Goal: Task Accomplishment & Management: Manage account settings

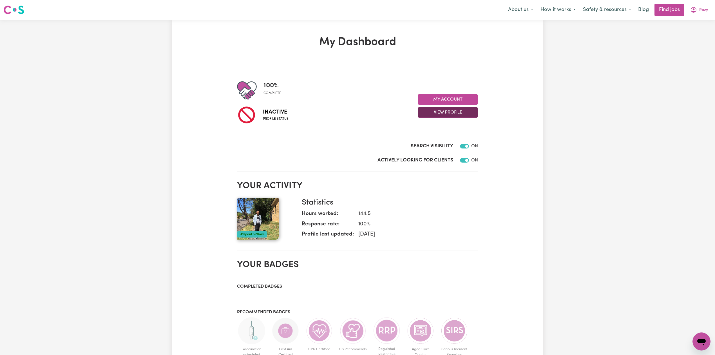
click at [433, 113] on button "View Profile" at bounding box center [448, 112] width 60 height 11
click at [701, 9] on span "Rozy" at bounding box center [703, 10] width 9 height 6
click at [690, 42] on link "Logout" at bounding box center [689, 43] width 44 height 11
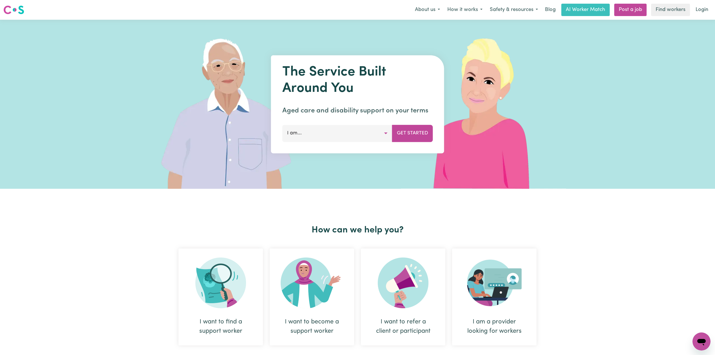
click at [699, 10] on link "Login" at bounding box center [701, 10] width 19 height 12
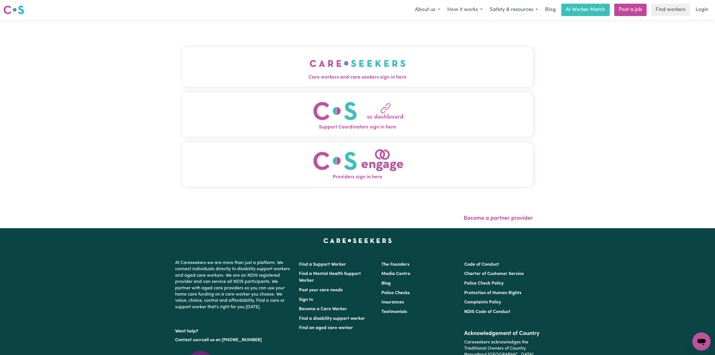
click at [320, 62] on button "Care workers and care seekers sign in here" at bounding box center [357, 66] width 351 height 39
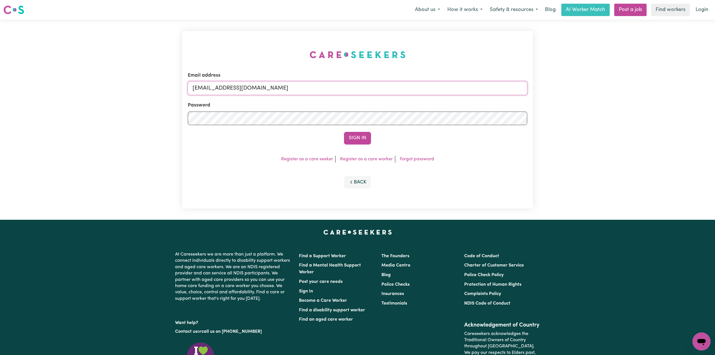
click at [292, 90] on input "[EMAIL_ADDRESS][DOMAIN_NAME]" at bounding box center [357, 88] width 339 height 14
drag, startPoint x: 221, startPoint y: 84, endPoint x: 402, endPoint y: 87, distance: 181.6
click at [402, 87] on input "Superuser~[EMAIL_ADDRESS][DOMAIN_NAME]" at bounding box center [357, 88] width 339 height 14
click at [344, 132] on button "Sign In" at bounding box center [357, 138] width 27 height 12
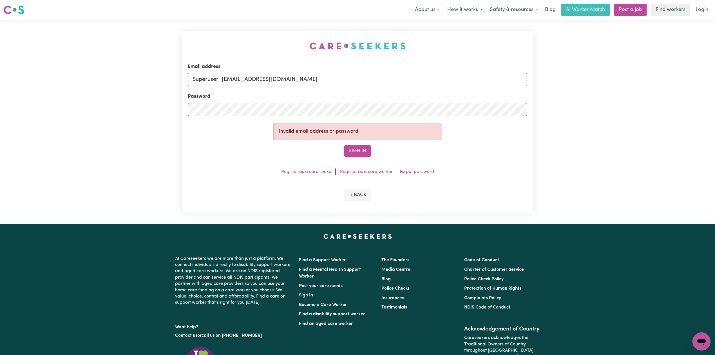
click at [186, 176] on div "Email address Superuser~[EMAIL_ADDRESS][DOMAIN_NAME] Password Invalid email add…" at bounding box center [357, 122] width 351 height 182
paste input "navroop785"
drag, startPoint x: 221, startPoint y: 77, endPoint x: 370, endPoint y: 92, distance: 149.3
click at [370, 92] on form "Email address Superuser~[EMAIL_ADDRESS][DOMAIN_NAME] Password Invalid email add…" at bounding box center [357, 110] width 339 height 94
type input "Superuser~[EMAIL_ADDRESS][DOMAIN_NAME]"
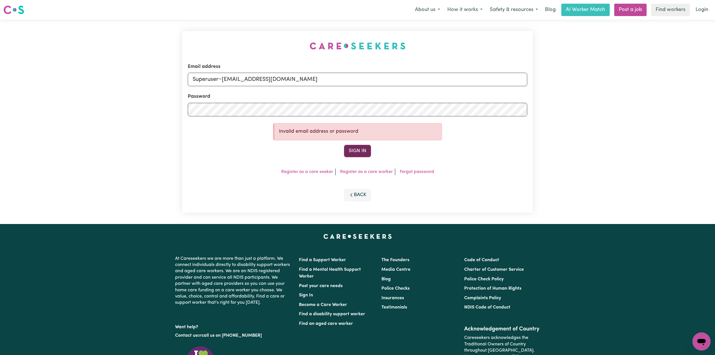
click at [353, 154] on button "Sign In" at bounding box center [357, 151] width 27 height 12
